Goal: Transaction & Acquisition: Purchase product/service

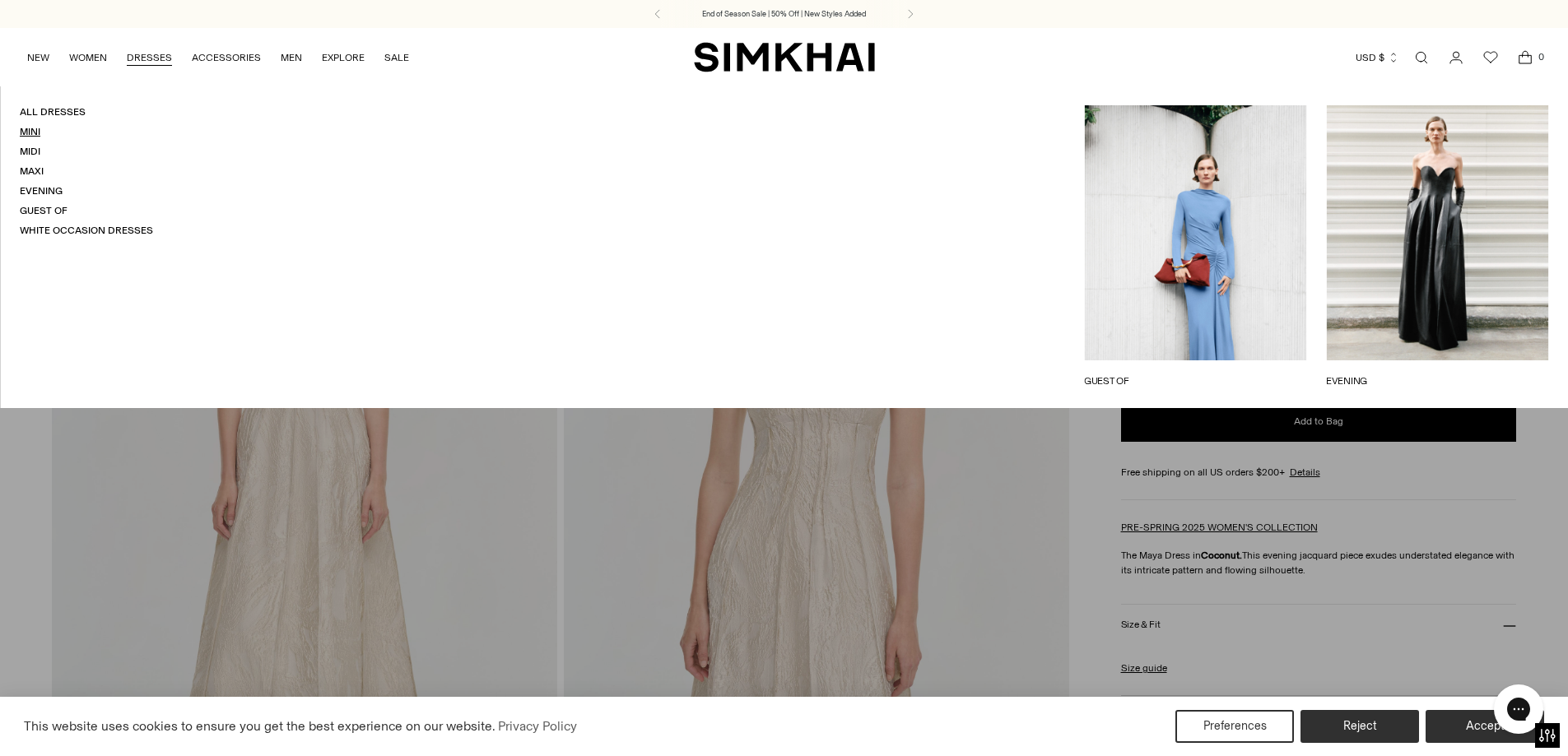
click at [32, 127] on link "Mini" at bounding box center [30, 132] width 20 height 12
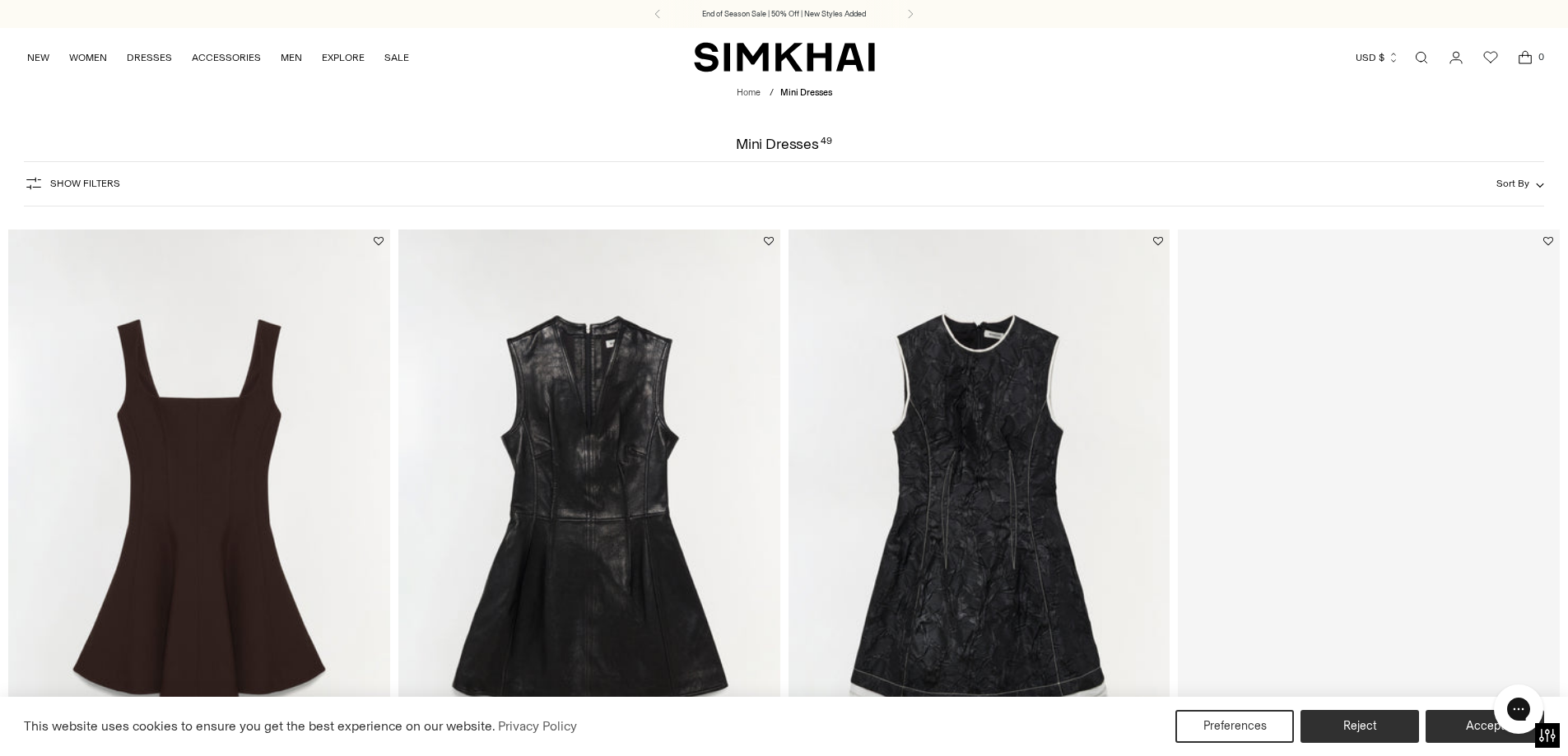
click at [1250, 174] on div "Show Filters Show Filters Sort By Recommended Most Popular Newest" at bounding box center [784, 183] width 1521 height 45
click at [0, 0] on img "Audrina Jacquard Mini Dress" at bounding box center [0, 0] width 0 height 0
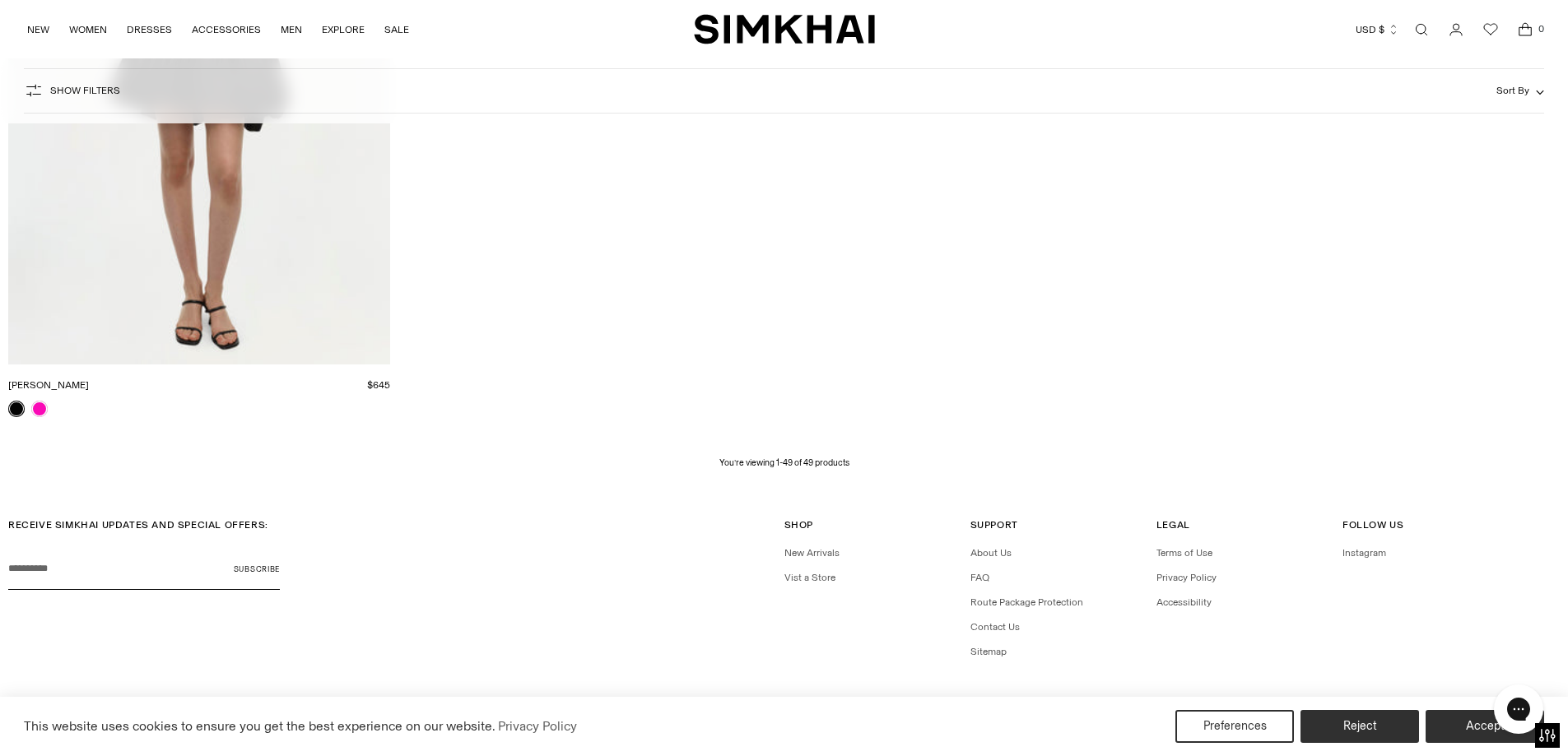
scroll to position [8329, 0]
